Goal: Connect with others: Connect with others

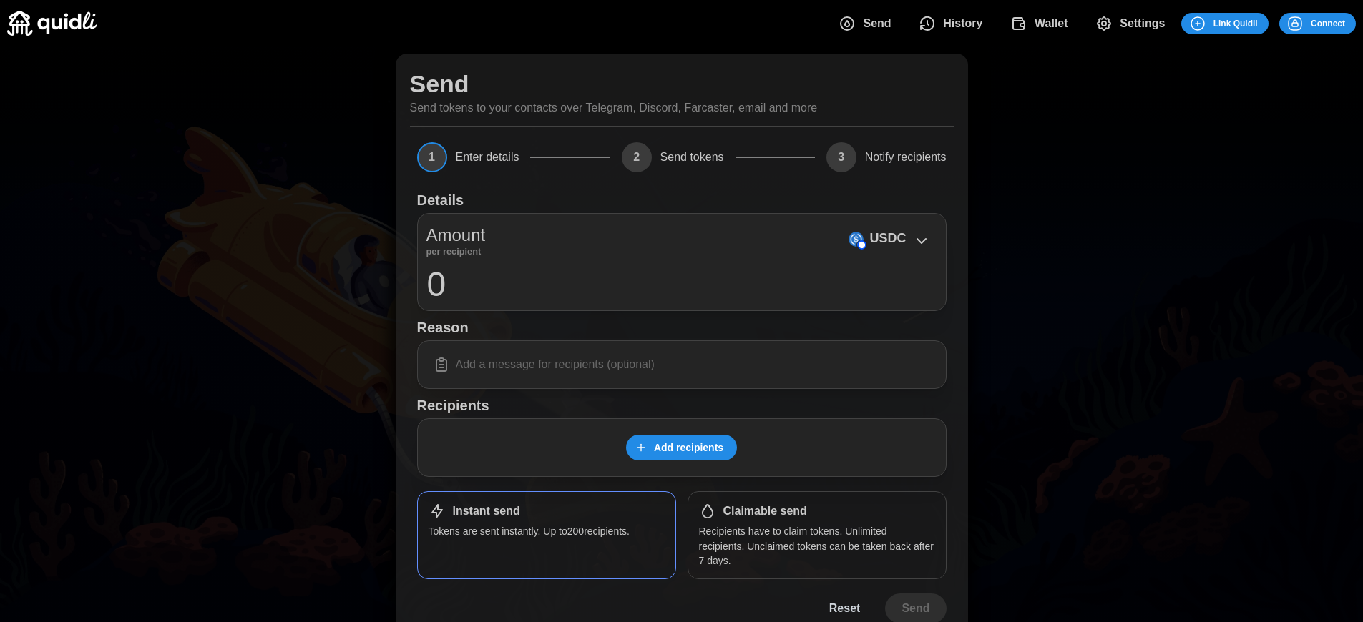
click at [1328, 23] on span "Connect" at bounding box center [1328, 24] width 34 height 20
click at [1339, 23] on div "Log in or sign up Submit Continue with Email Discord Farcaster Telegram_logo Te…" at bounding box center [687, 311] width 1374 height 622
click at [1328, 23] on span "Connect" at bounding box center [1328, 24] width 34 height 20
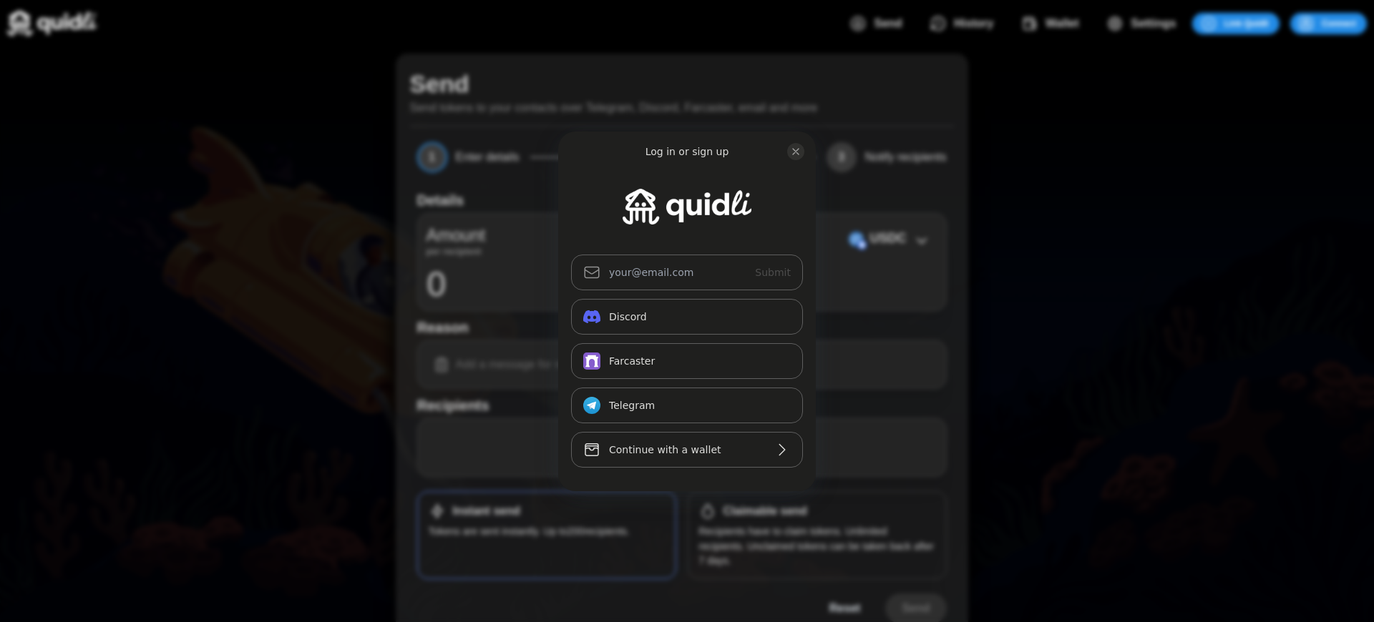
click at [1339, 23] on div "Log in or sign up Submit Continue with Email Discord Farcaster Telegram_logo Te…" at bounding box center [687, 311] width 1374 height 622
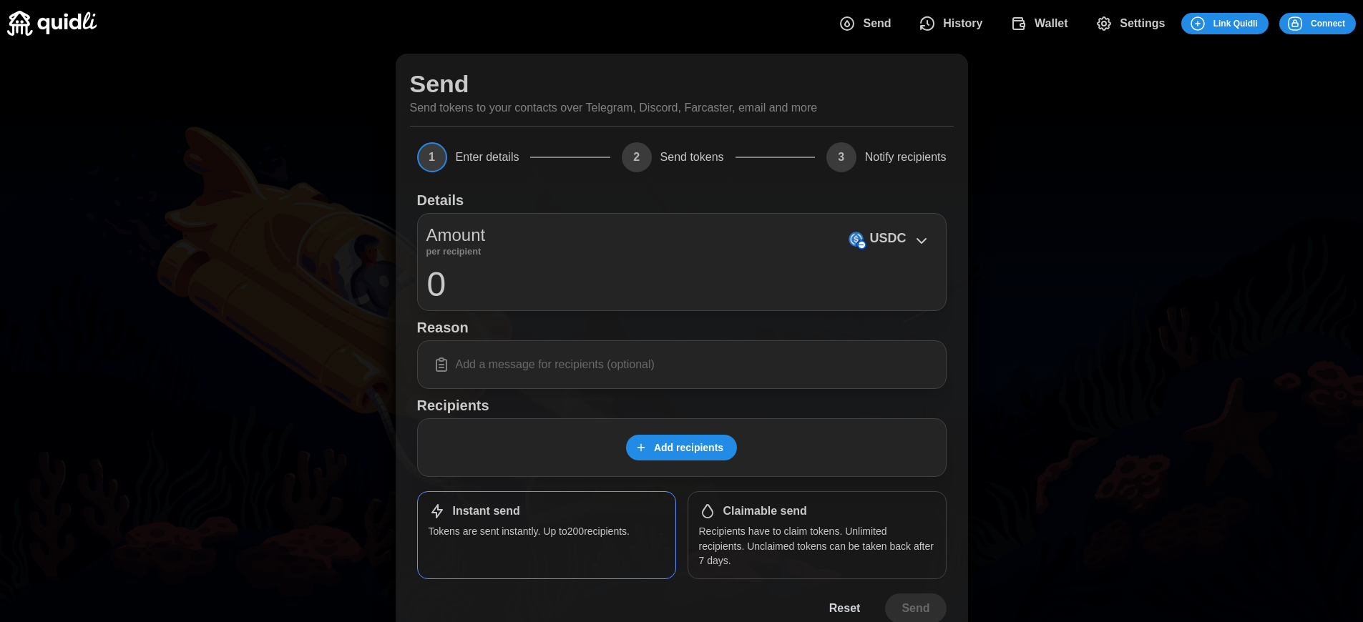
click at [1328, 23] on span "Connect" at bounding box center [1328, 24] width 34 height 20
click at [765, 512] on h1 "Claimable send" at bounding box center [765, 511] width 84 height 15
click at [1328, 23] on span "Connect" at bounding box center [1328, 24] width 34 height 20
click at [1339, 23] on div "Log in or sign up Submit Continue with Email Discord Farcaster Telegram_logo Te…" at bounding box center [681, 311] width 1363 height 622
click at [1339, 23] on div "Log in or sign up Submit Continue with Email Discord Farcaster Telegram_logo Te…" at bounding box center [687, 311] width 1374 height 622
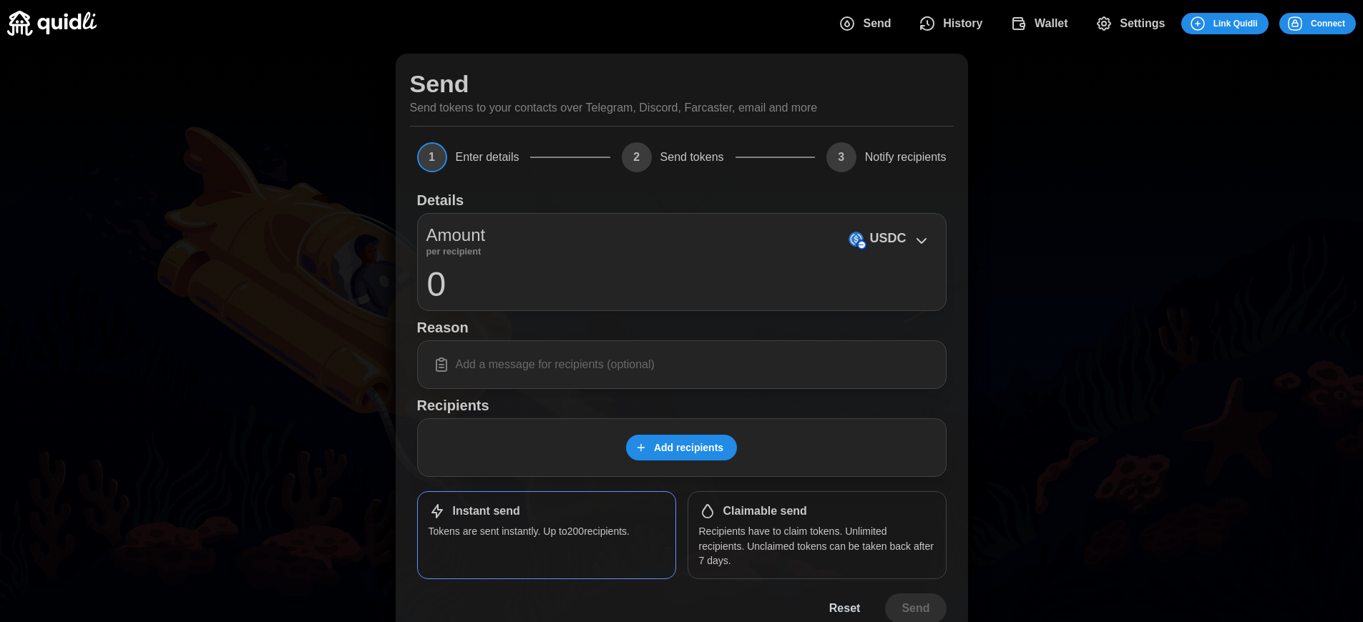
click at [1328, 23] on span "Connect" at bounding box center [1328, 24] width 34 height 20
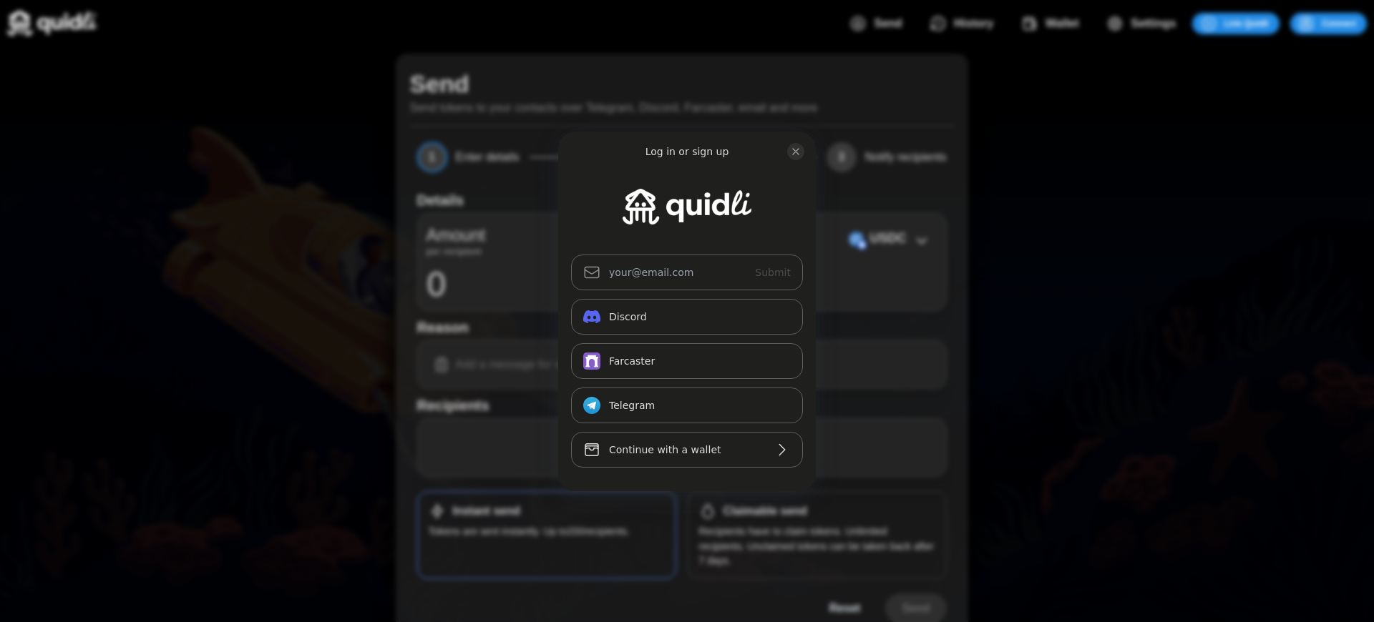
click at [765, 512] on div "Log in or sign up Submit Continue with Email Discord Farcaster Telegram_logo Te…" at bounding box center [687, 311] width 1374 height 622
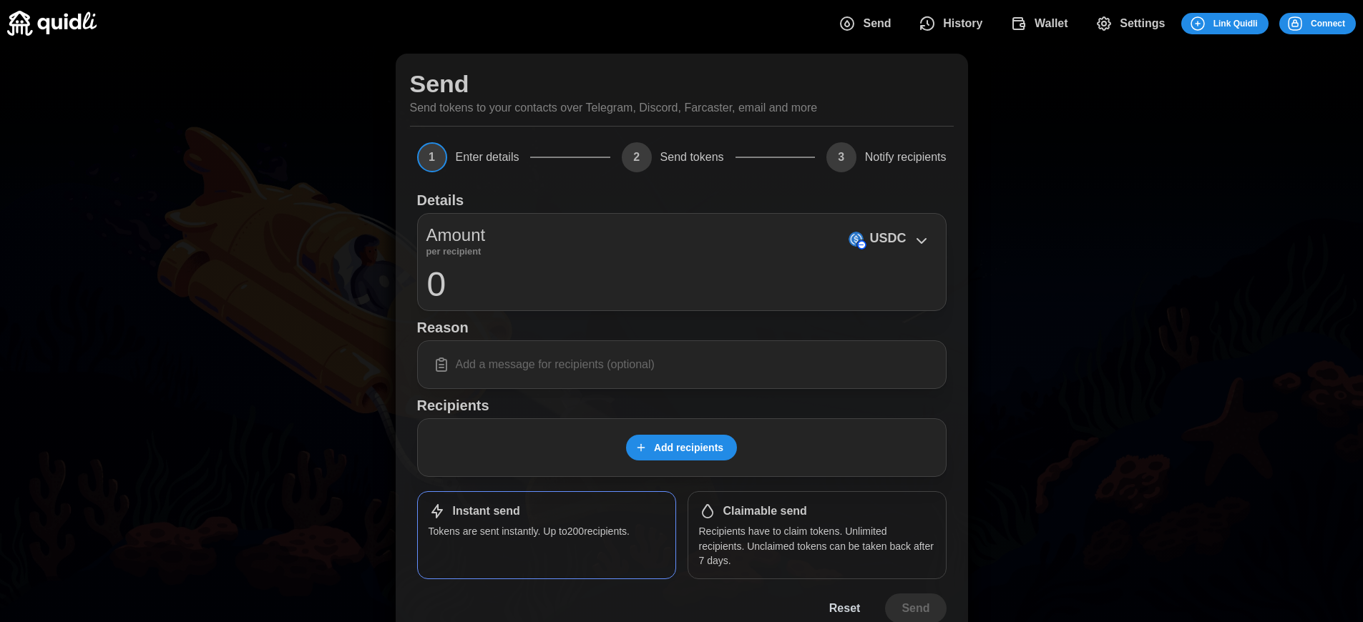
click at [613, 108] on p "Send tokens to your contacts over Telegram, Discord, Farcaster, email and more" at bounding box center [614, 108] width 408 height 18
click at [1328, 23] on span "Connect" at bounding box center [1328, 24] width 34 height 20
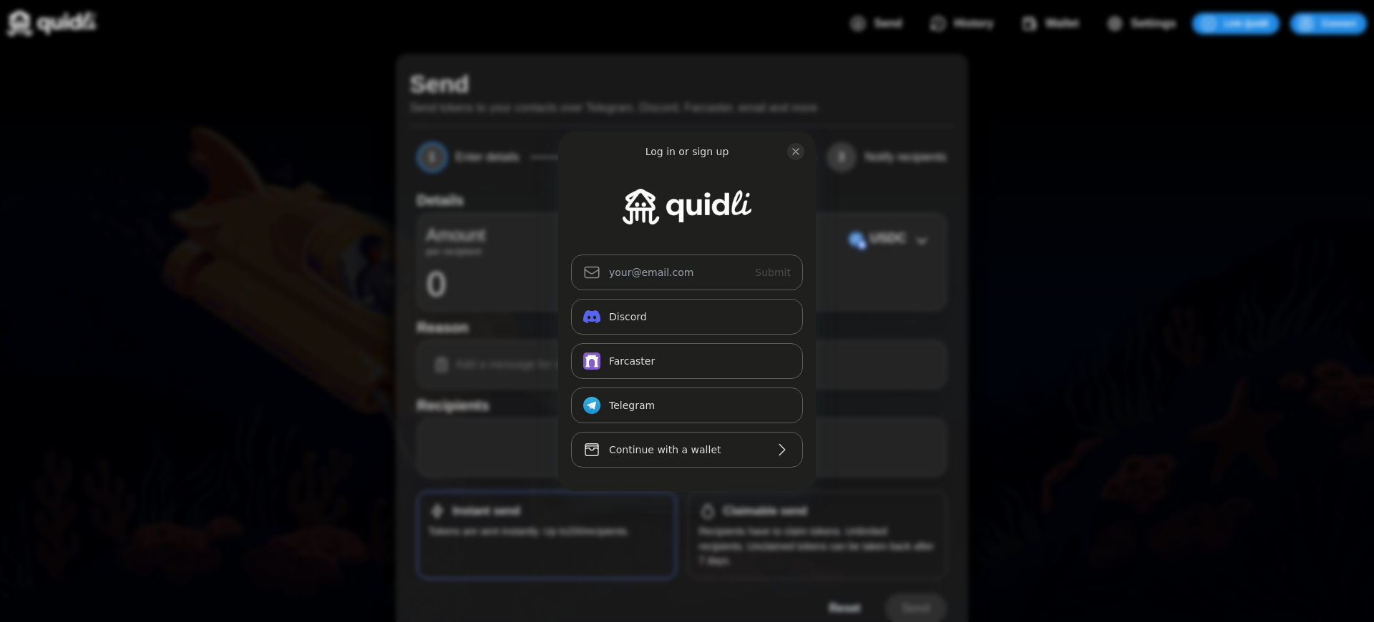
click at [765, 512] on div "Log in or sign up Submit Continue with Email Discord Farcaster Telegram_logo Te…" at bounding box center [687, 311] width 1374 height 622
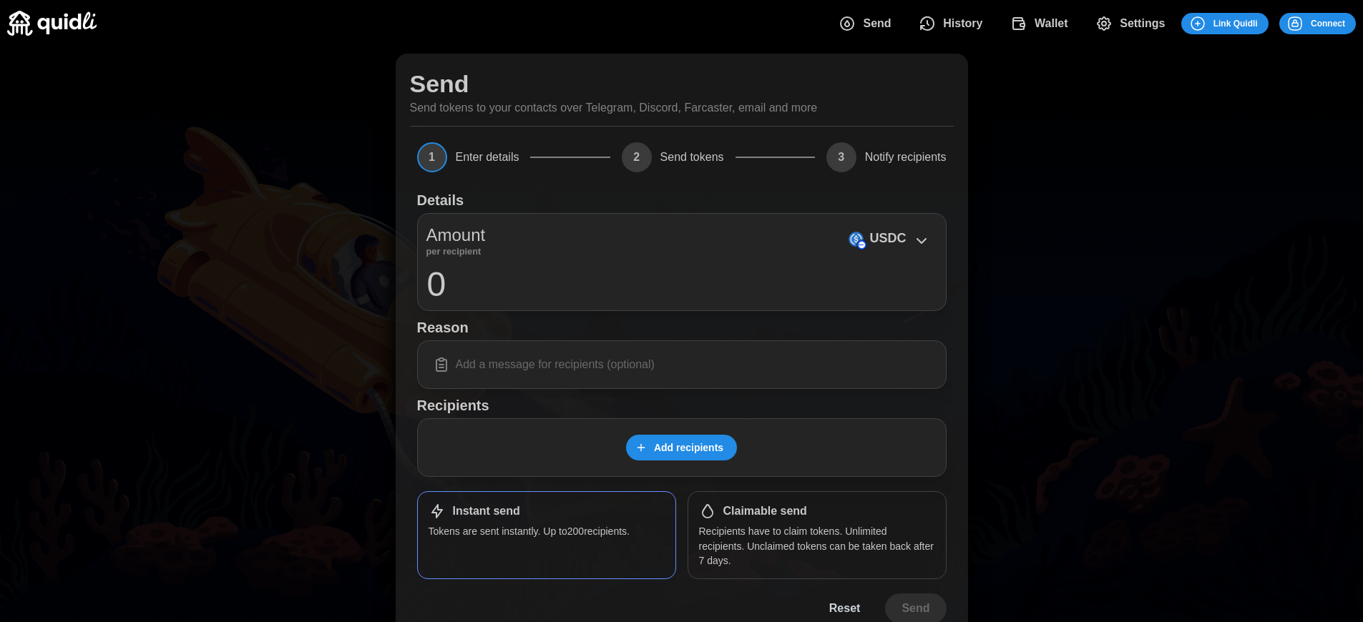
click at [765, 512] on h1 "Claimable send" at bounding box center [765, 511] width 84 height 15
click at [1328, 23] on span "Connect" at bounding box center [1328, 24] width 34 height 20
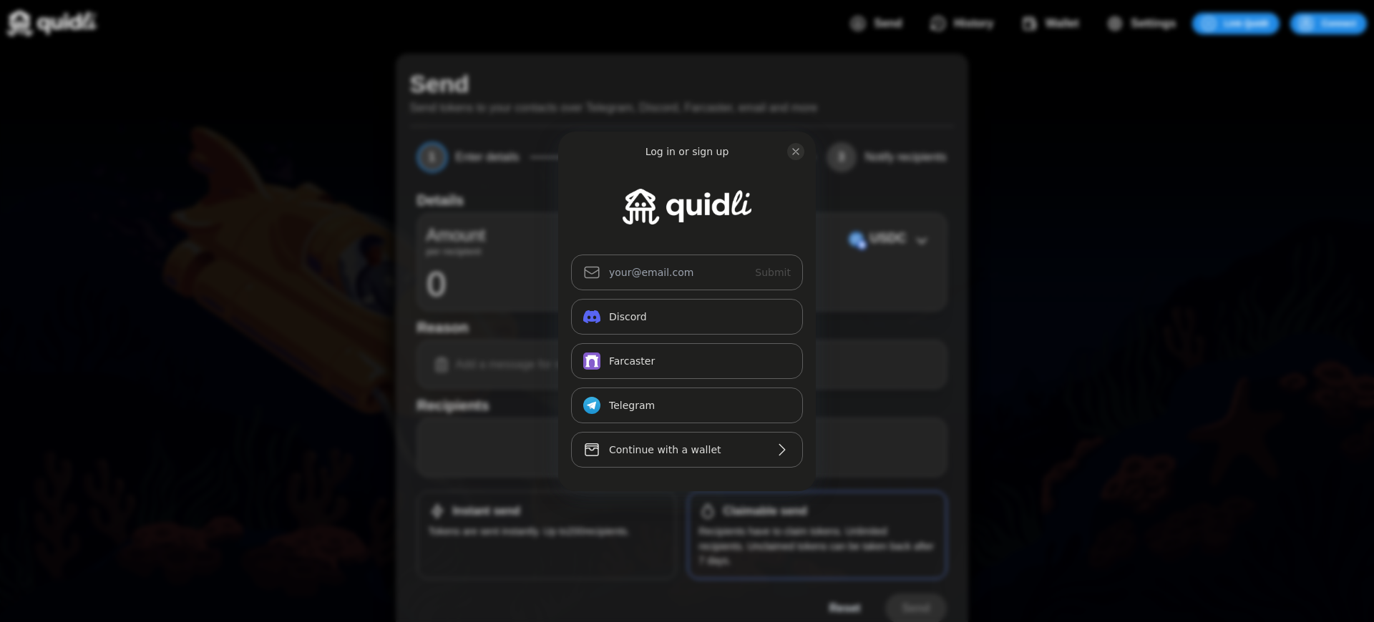
click at [765, 512] on div "Log in or sign up Submit Continue with Email Discord Farcaster Telegram_logo Te…" at bounding box center [687, 311] width 1374 height 622
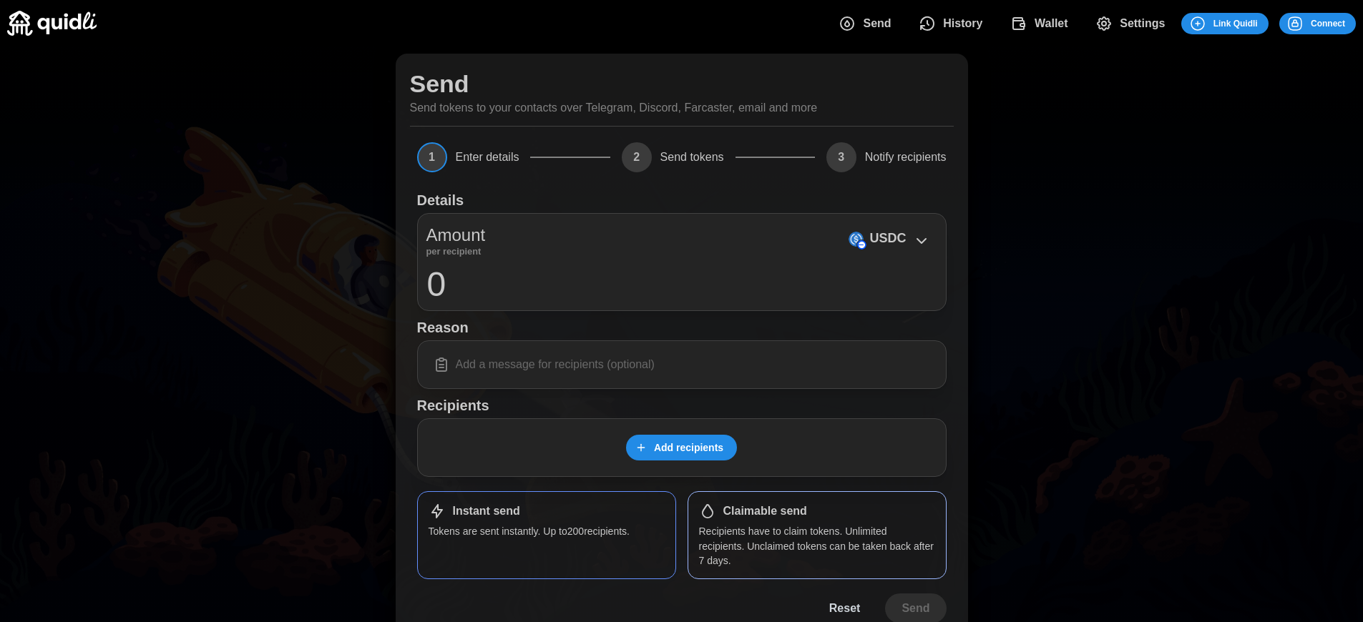
click at [1328, 23] on span "Connect" at bounding box center [1328, 24] width 34 height 20
